Goal: Task Accomplishment & Management: Use online tool/utility

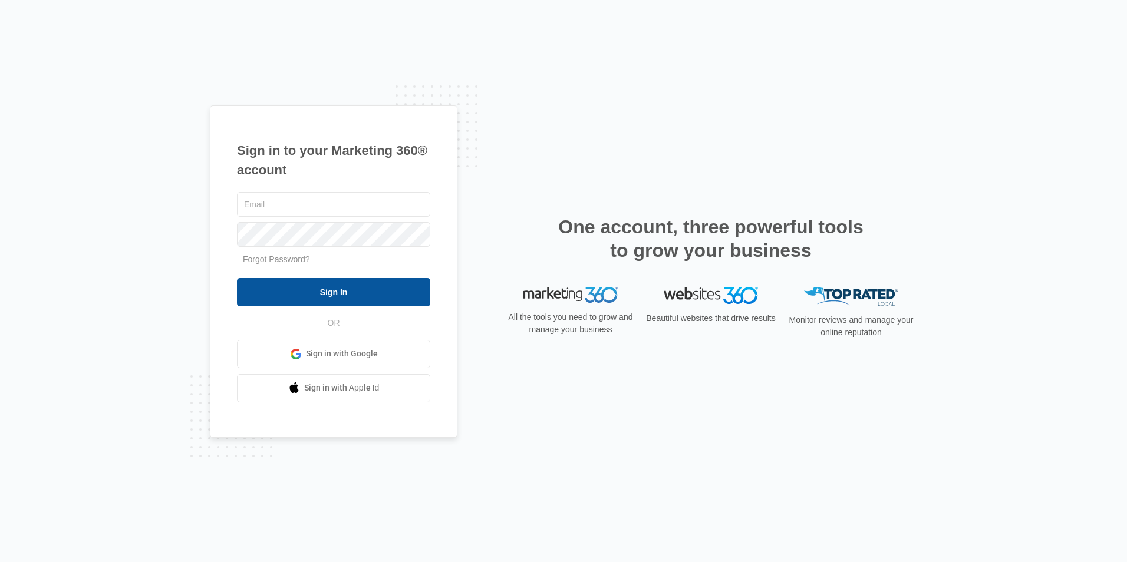
type input "[EMAIL_ADDRESS][DOMAIN_NAME]"
click at [304, 292] on input "Sign In" at bounding box center [333, 292] width 193 height 28
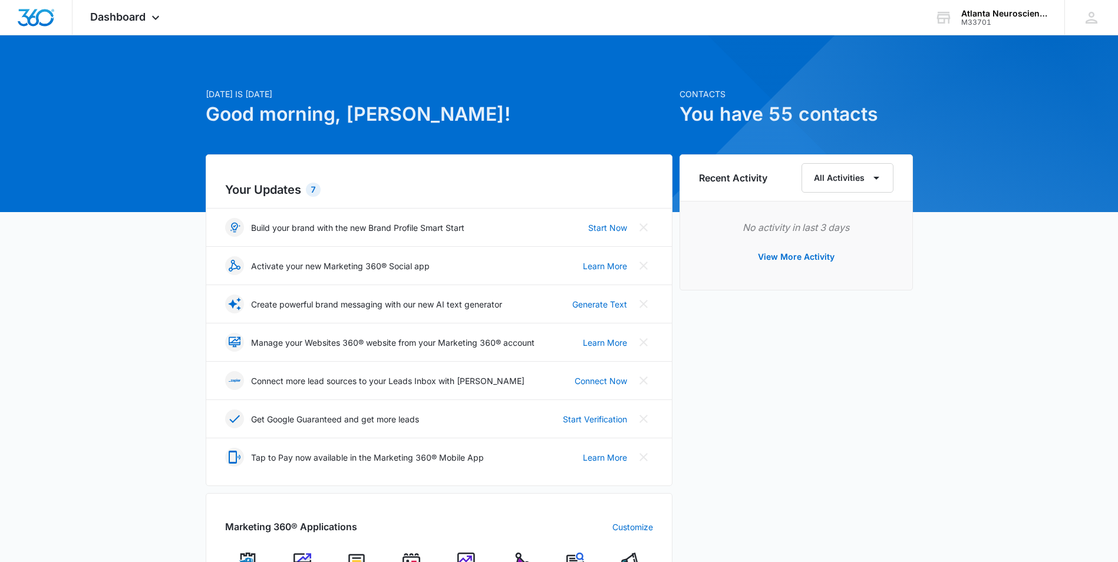
click at [68, 137] on div "[DATE] is [DATE] Good morning, [PERSON_NAME]! Contacts You have 55 contacts You…" at bounding box center [559, 544] width 1118 height 988
click at [114, 8] on div "Dashboard Apps Reputation Websites Forms CRM Email Social Content Ads Intellige…" at bounding box center [126, 17] width 108 height 35
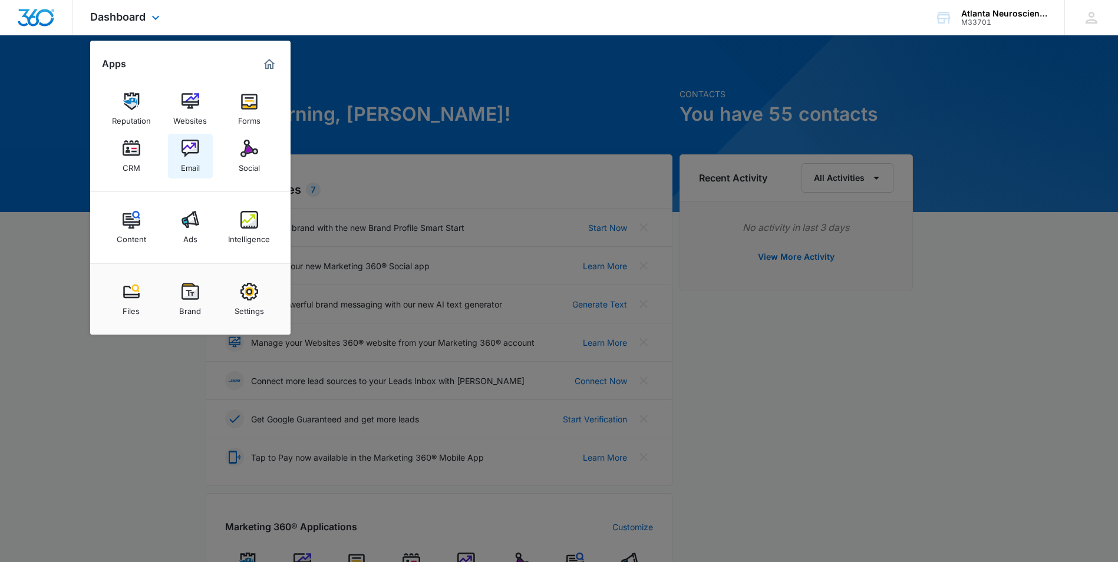
click at [184, 151] on img at bounding box center [190, 149] width 18 height 18
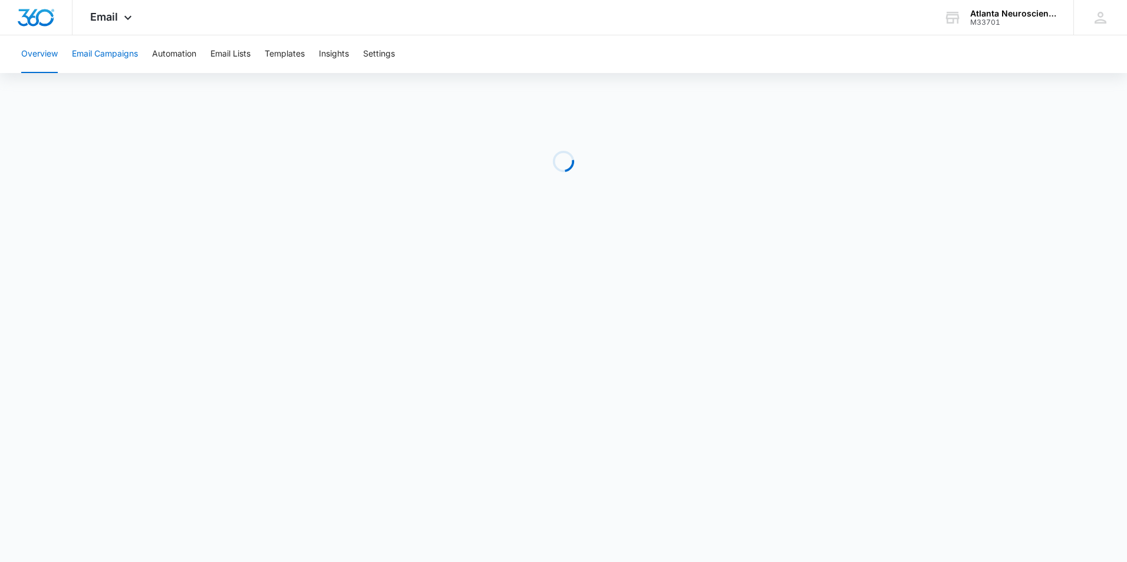
click at [98, 51] on button "Email Campaigns" at bounding box center [105, 54] width 66 height 38
